Goal: Task Accomplishment & Management: Use online tool/utility

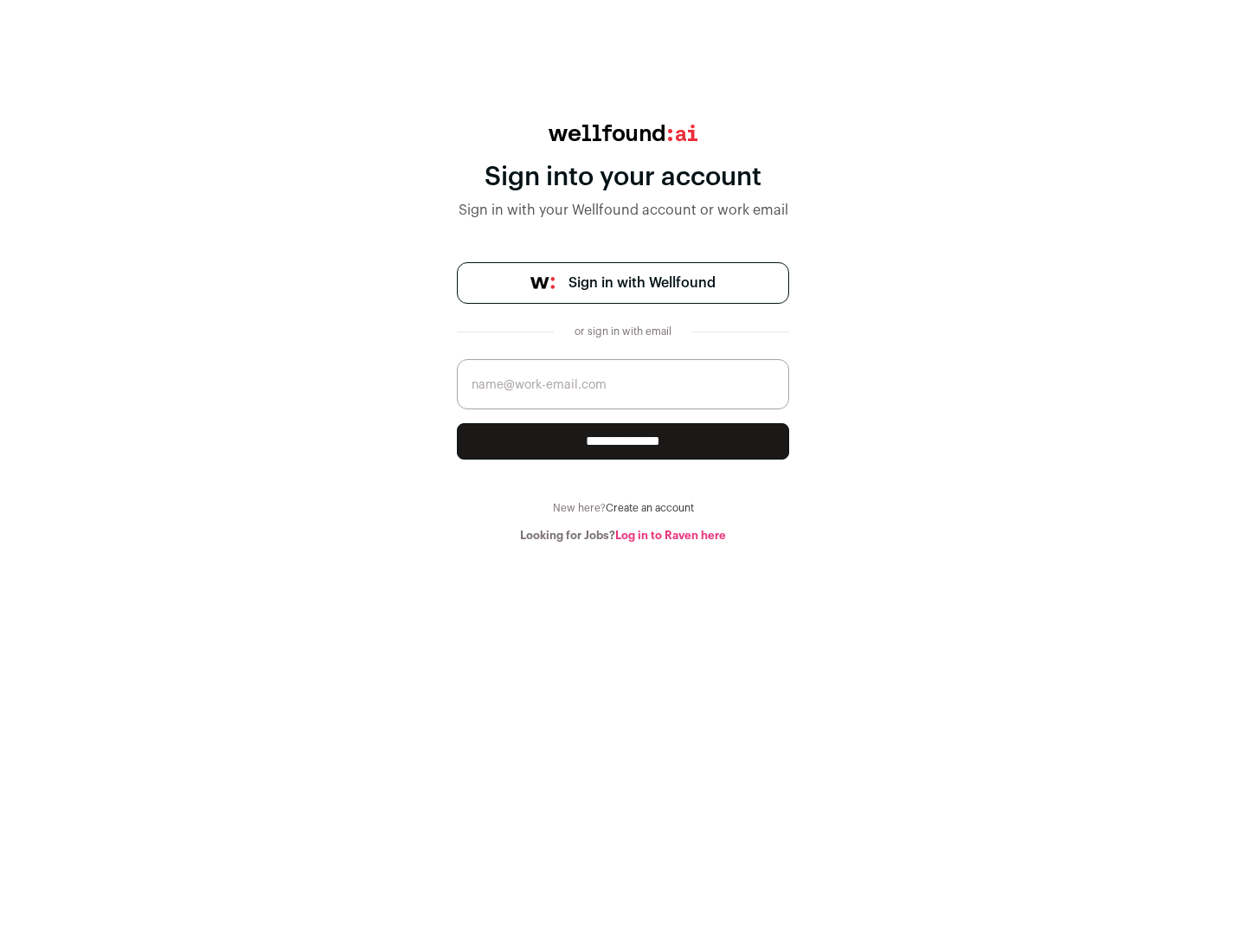
click at [642, 283] on span "Sign in with Wellfound" at bounding box center [642, 283] width 147 height 21
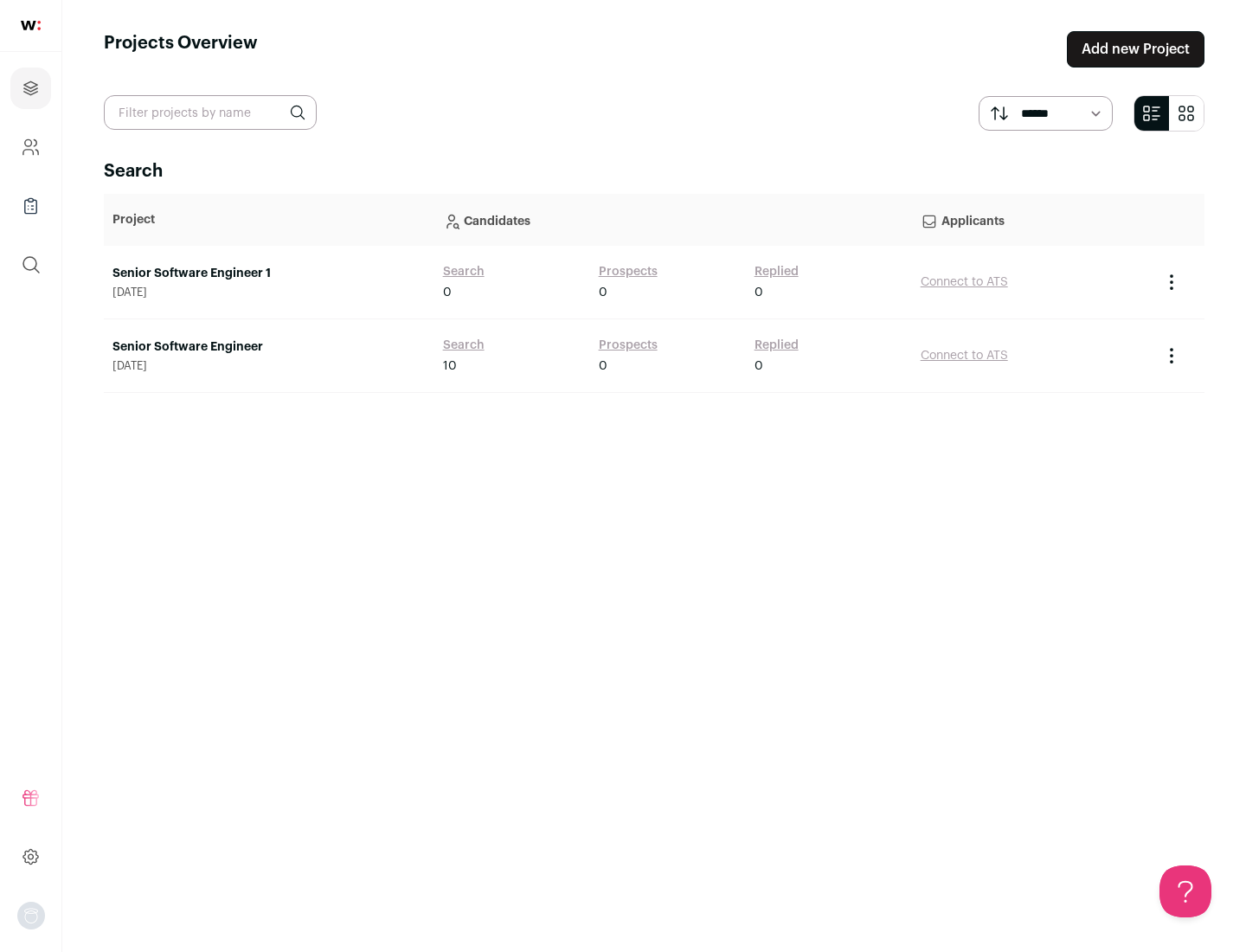
click at [268, 347] on link "Senior Software Engineer" at bounding box center [269, 347] width 314 height 17
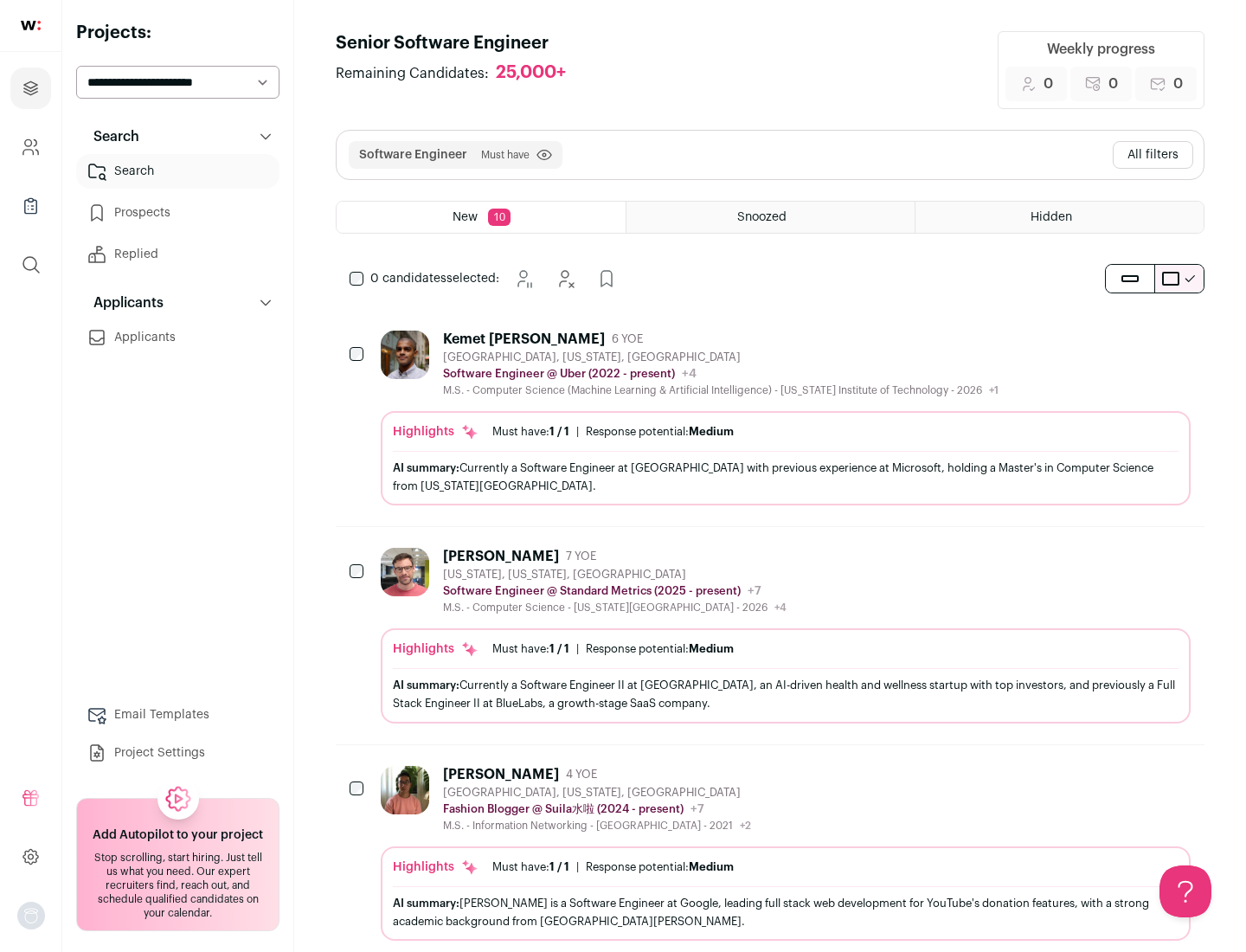
click at [770, 418] on div "Highlights Must have: 1 / 1 How many must haves have been fulfilled? | Response…" at bounding box center [786, 458] width 810 height 94
